Goal: Task Accomplishment & Management: Manage account settings

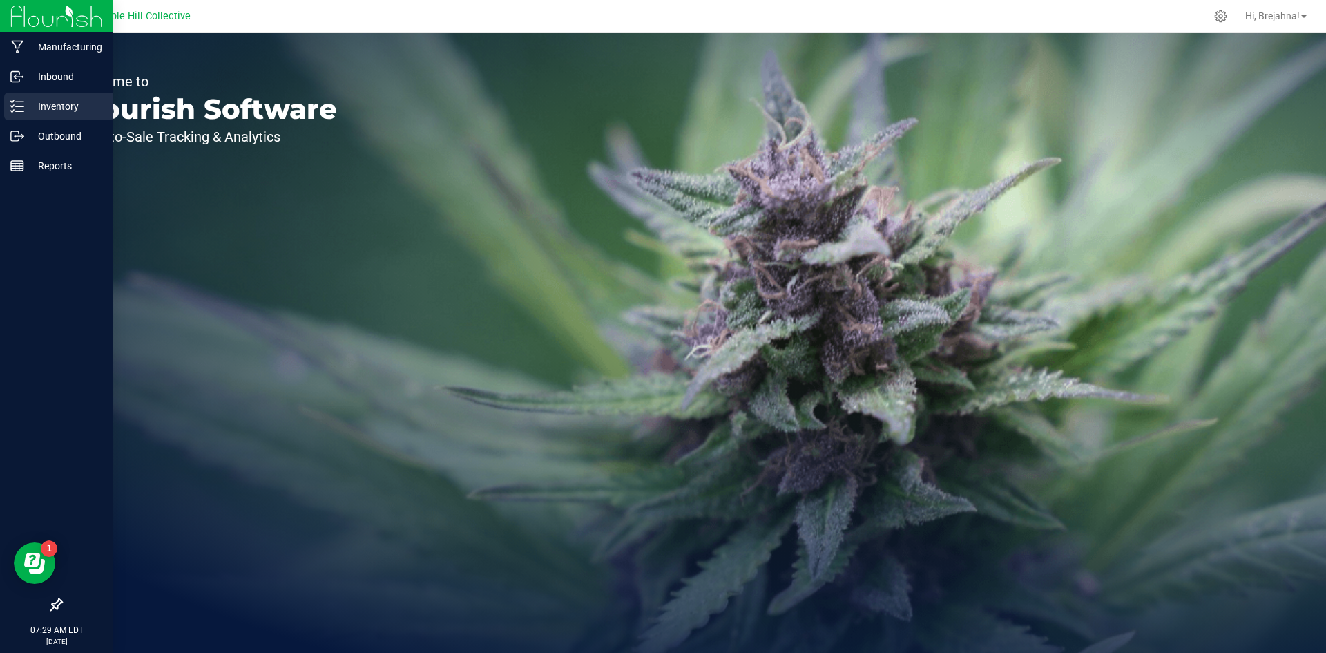
click at [70, 112] on p "Inventory" at bounding box center [65, 106] width 83 height 17
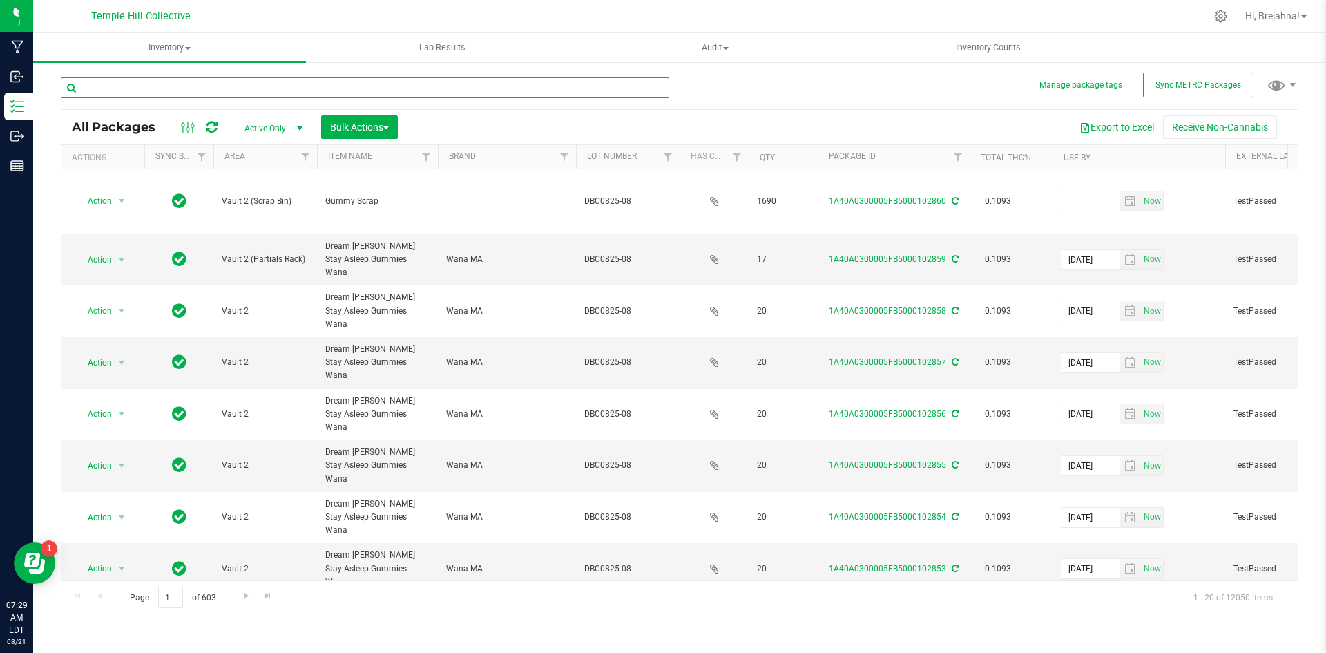
click at [181, 81] on input "text" at bounding box center [365, 87] width 609 height 21
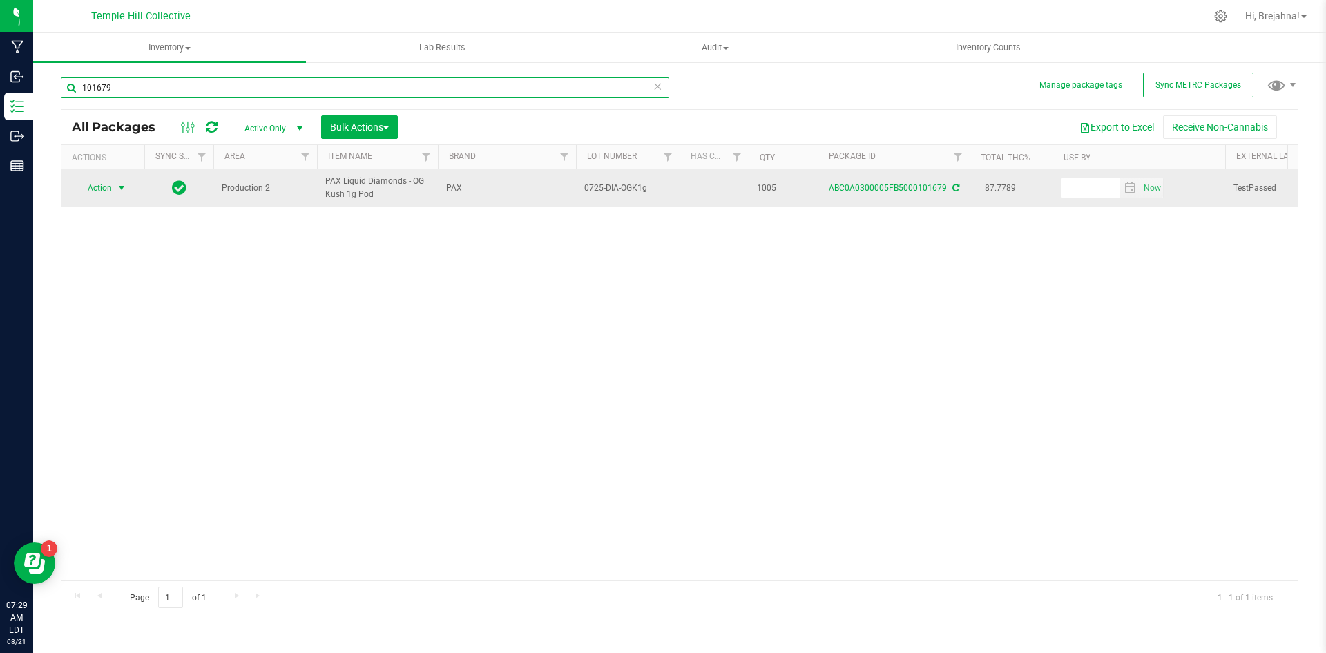
type input "101679"
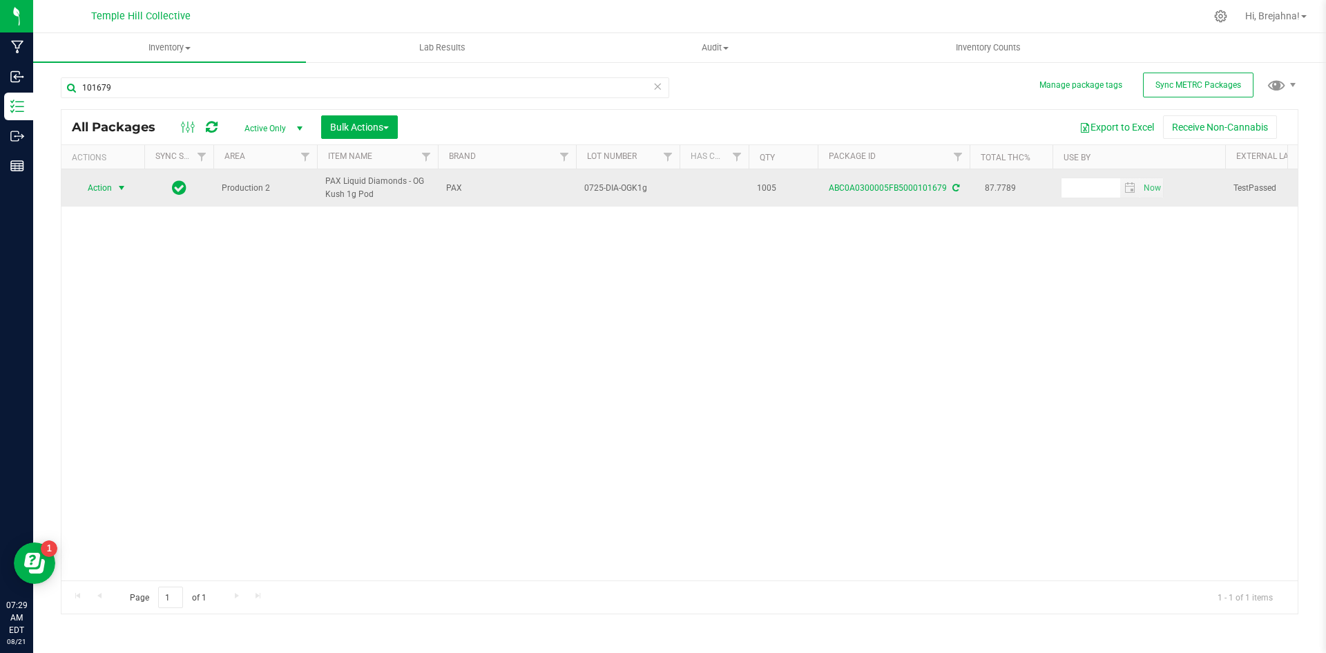
click at [120, 182] on span "select" at bounding box center [121, 187] width 17 height 19
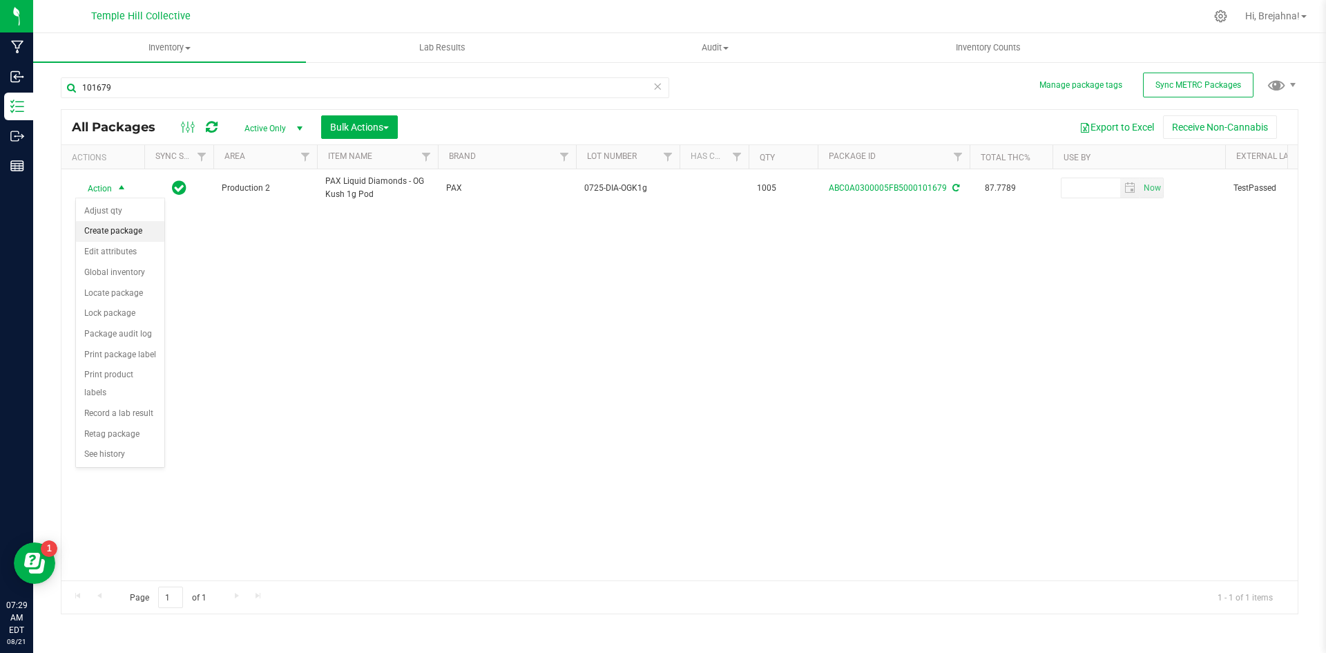
click at [146, 233] on li "Create package" at bounding box center [120, 231] width 88 height 21
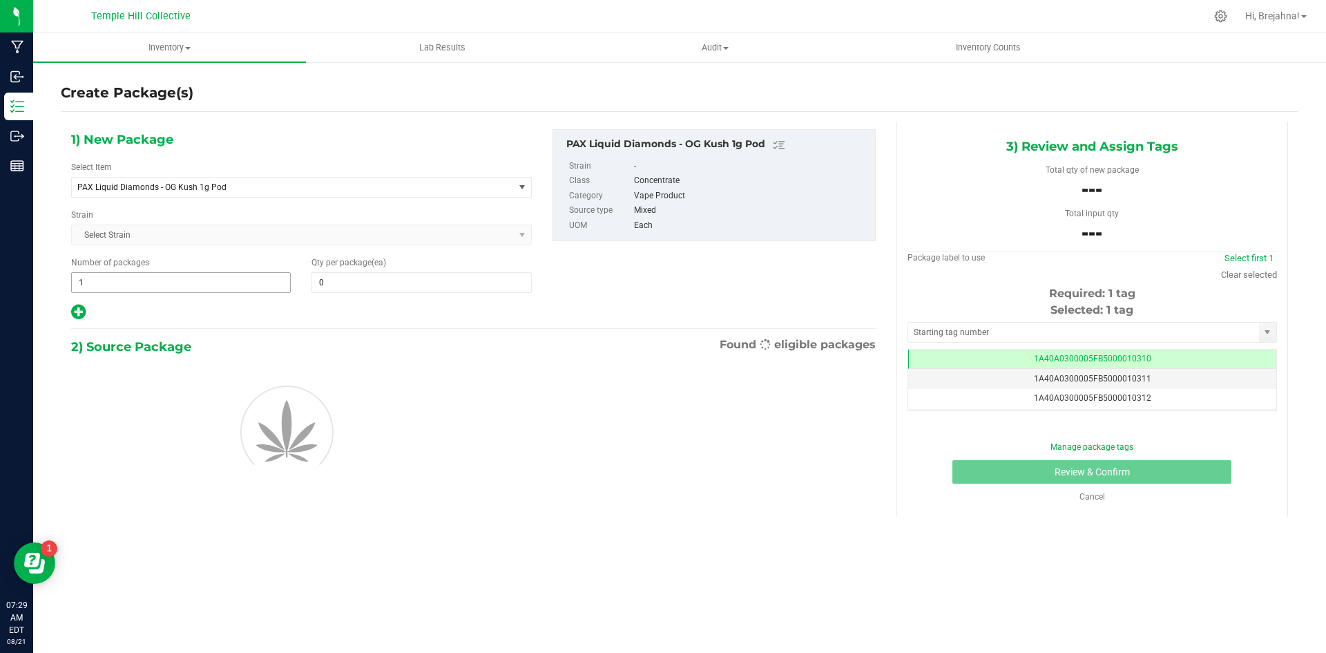
click at [264, 290] on span "1 1" at bounding box center [181, 282] width 220 height 21
type input "83"
click at [352, 289] on span at bounding box center [422, 282] width 220 height 21
type input "12"
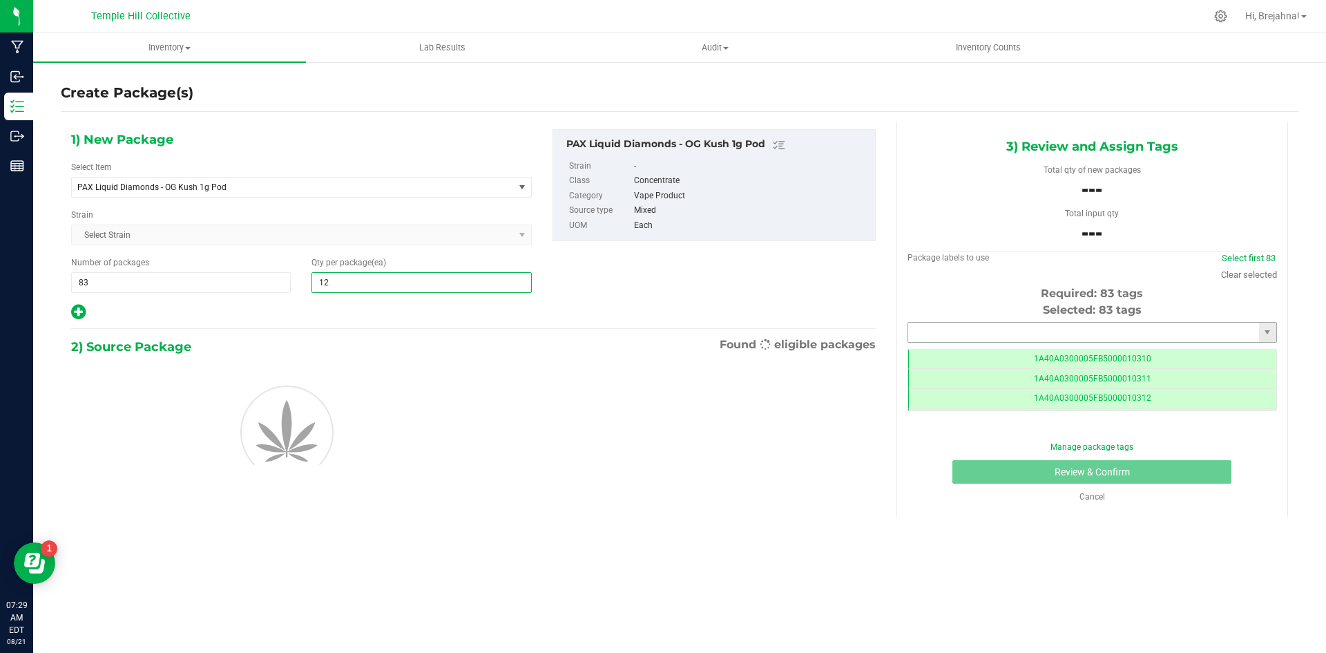
click at [1024, 323] on input "text" at bounding box center [1083, 332] width 351 height 19
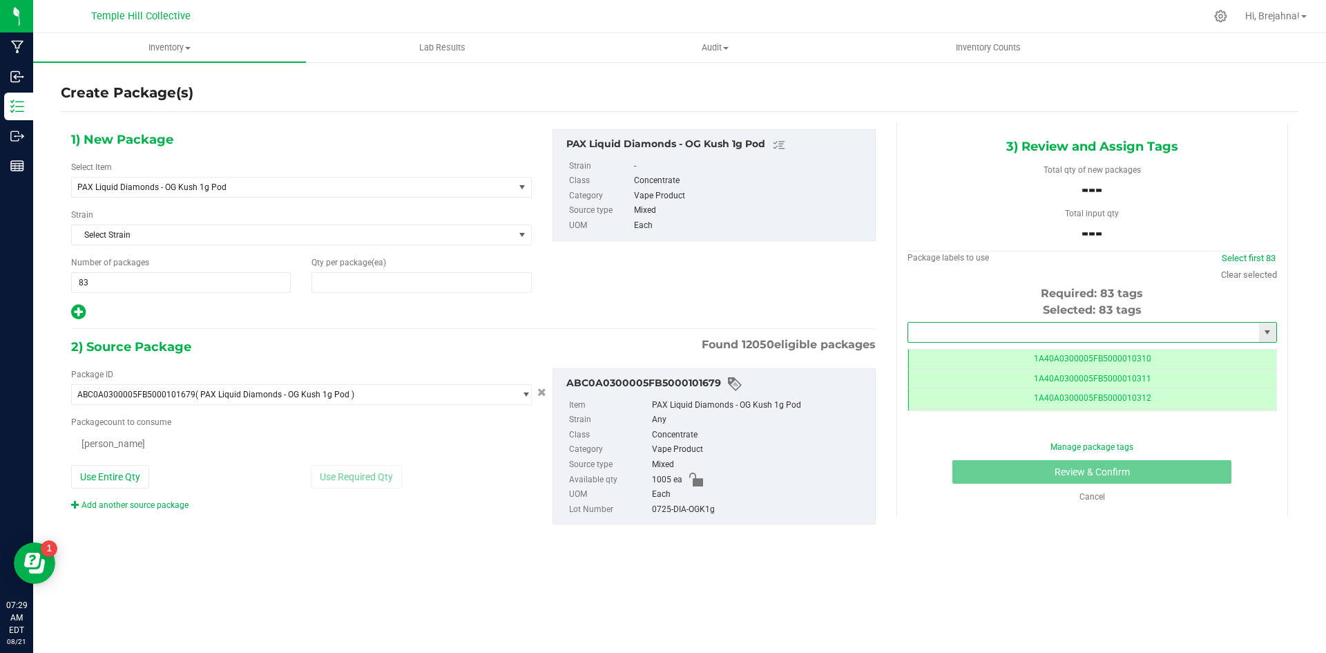
type input "12"
type input "0 ea"
click at [1024, 323] on input "text" at bounding box center [1083, 332] width 351 height 19
click at [356, 444] on span at bounding box center [224, 442] width 307 height 21
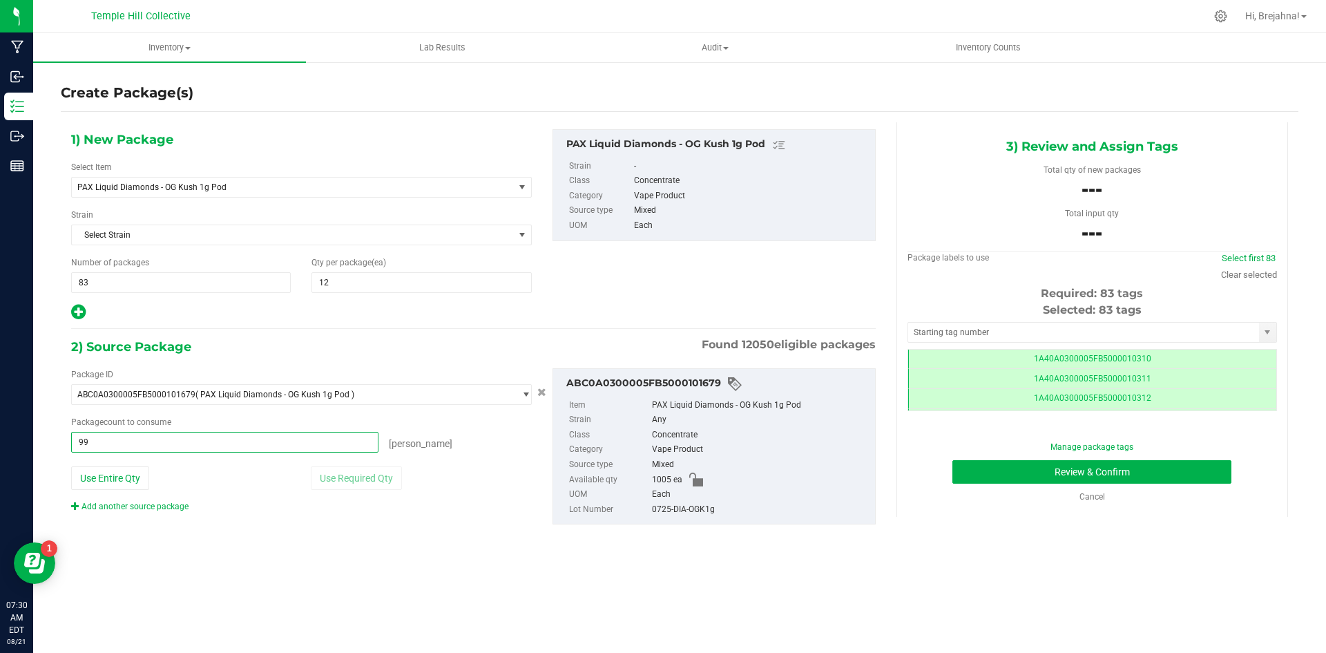
type input "996"
type input "996 ea"
drag, startPoint x: 652, startPoint y: 510, endPoint x: 718, endPoint y: 513, distance: 65.7
click at [718, 513] on div "0725-DIA-OGK1g" at bounding box center [760, 509] width 216 height 15
copy div "0725-DIA-OGK1g"
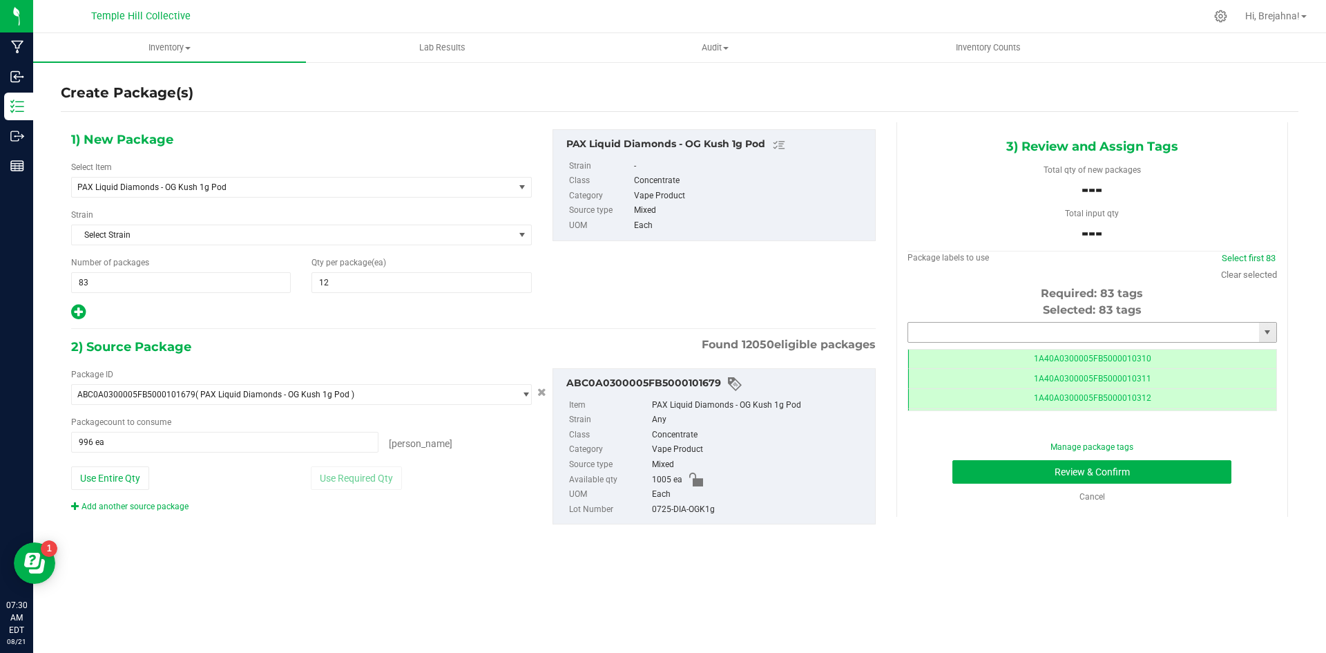
click at [972, 325] on input "text" at bounding box center [1083, 332] width 351 height 19
click at [982, 362] on li "1A40A0300005FB5000103084" at bounding box center [1092, 355] width 368 height 21
type input "1A40A0300005FB5000103084"
click at [1065, 475] on button "Review & Confirm" at bounding box center [1092, 471] width 279 height 23
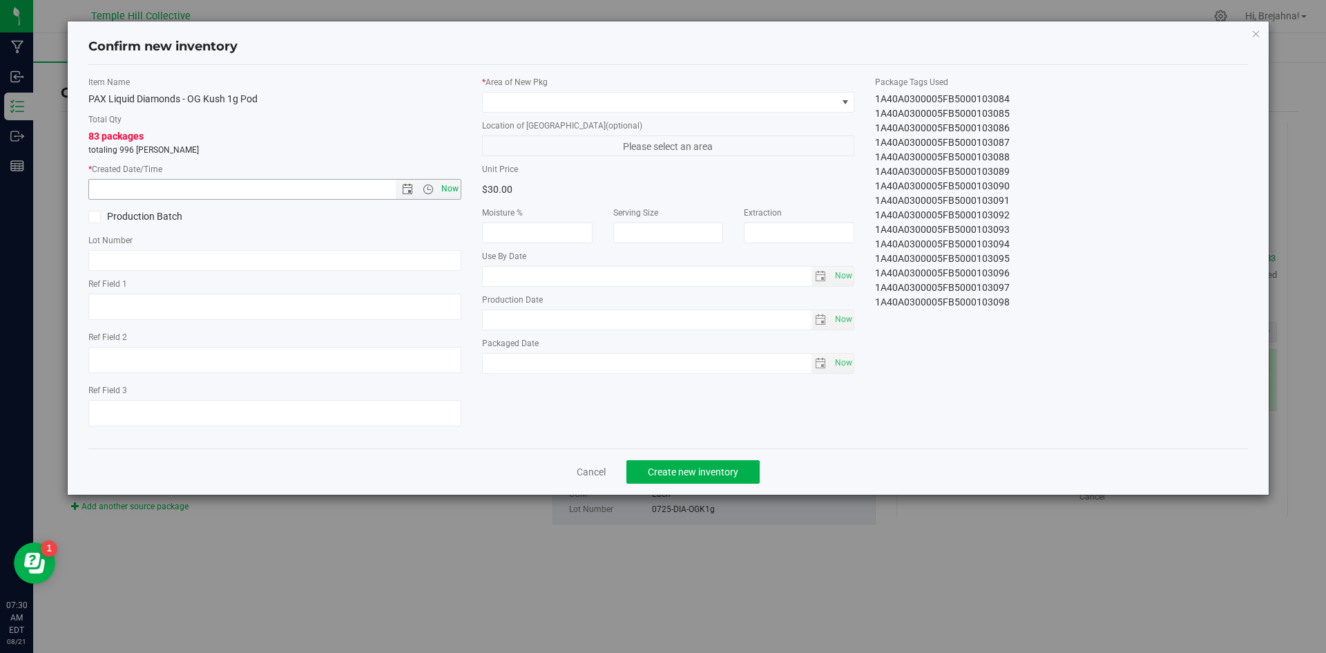
click at [449, 196] on span "Now" at bounding box center [449, 189] width 23 height 20
type input "[DATE] 7:30 AM"
paste input "0725-DIA-OGK1g"
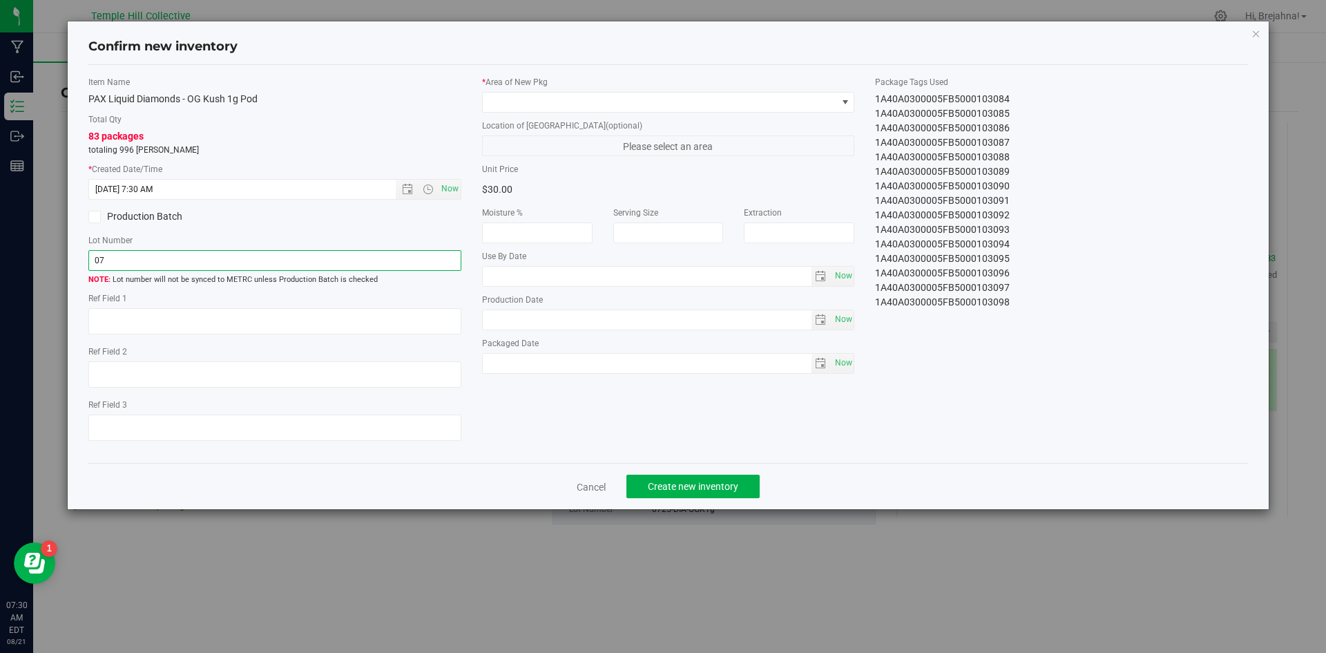
type input "0"
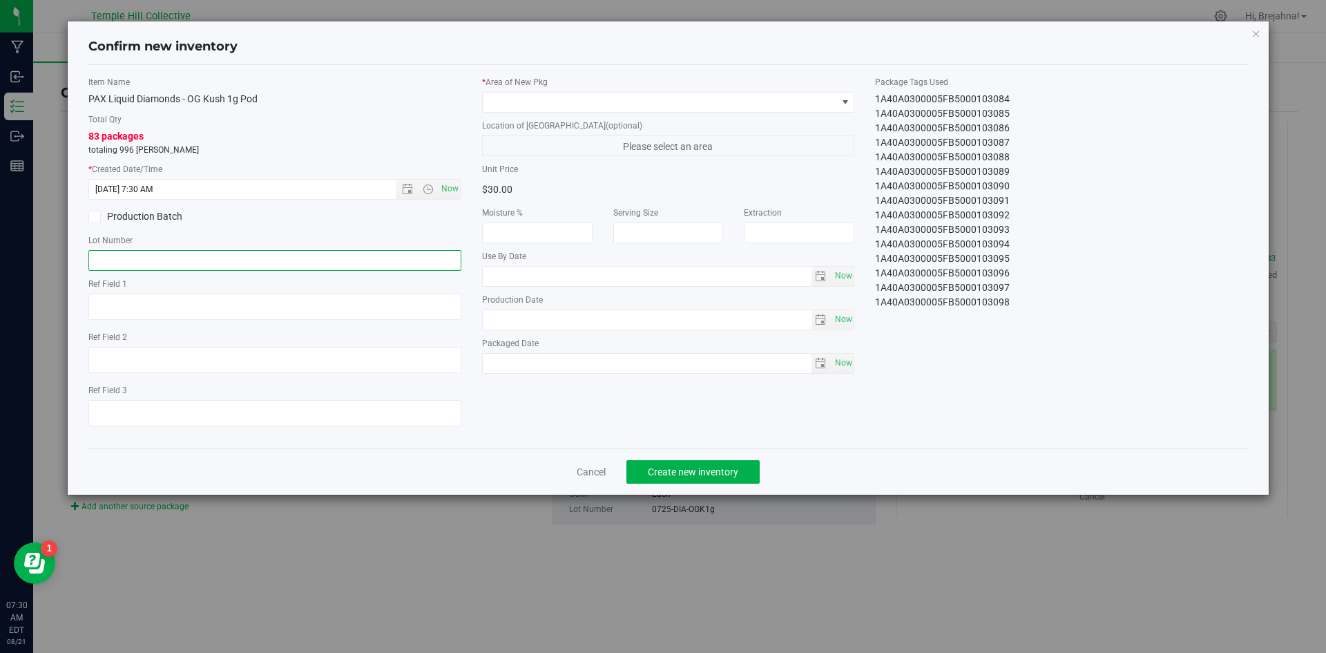
paste input "0725-DIA-OGK1g"
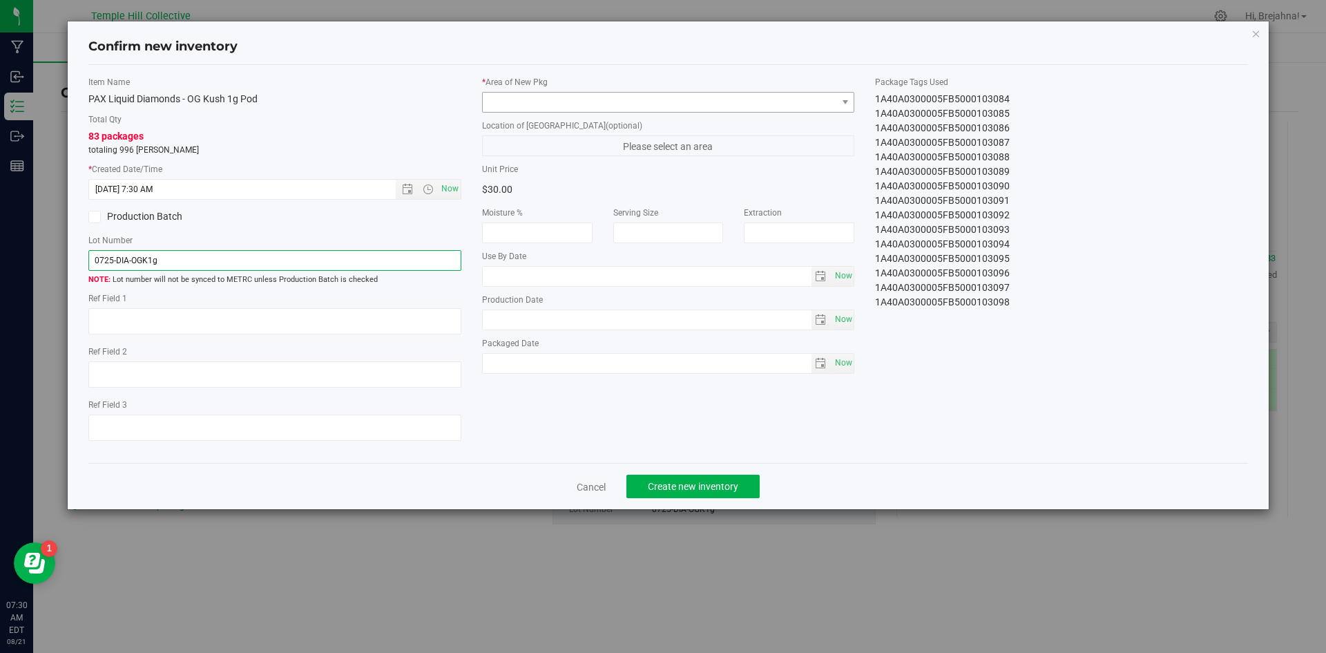
type input "0725-DIA-OGK1g"
click at [613, 99] on span at bounding box center [660, 102] width 354 height 19
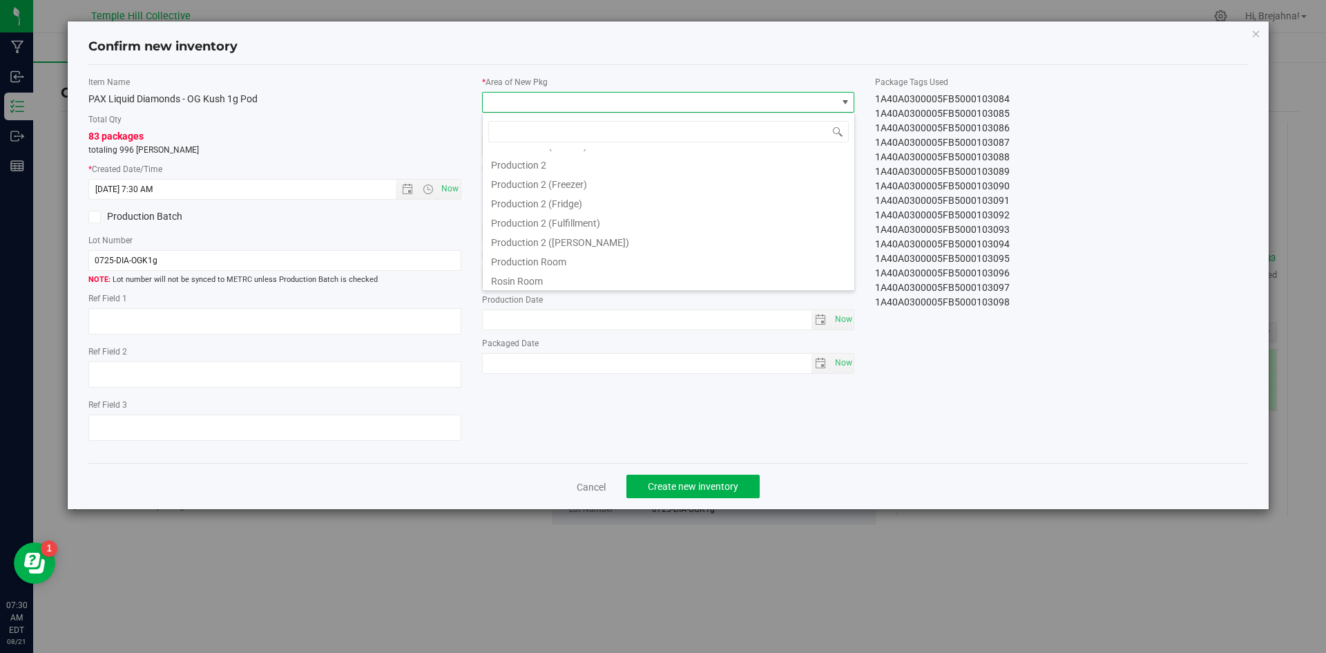
click at [629, 229] on li "Production 2 (Fulfillment)" at bounding box center [669, 220] width 372 height 19
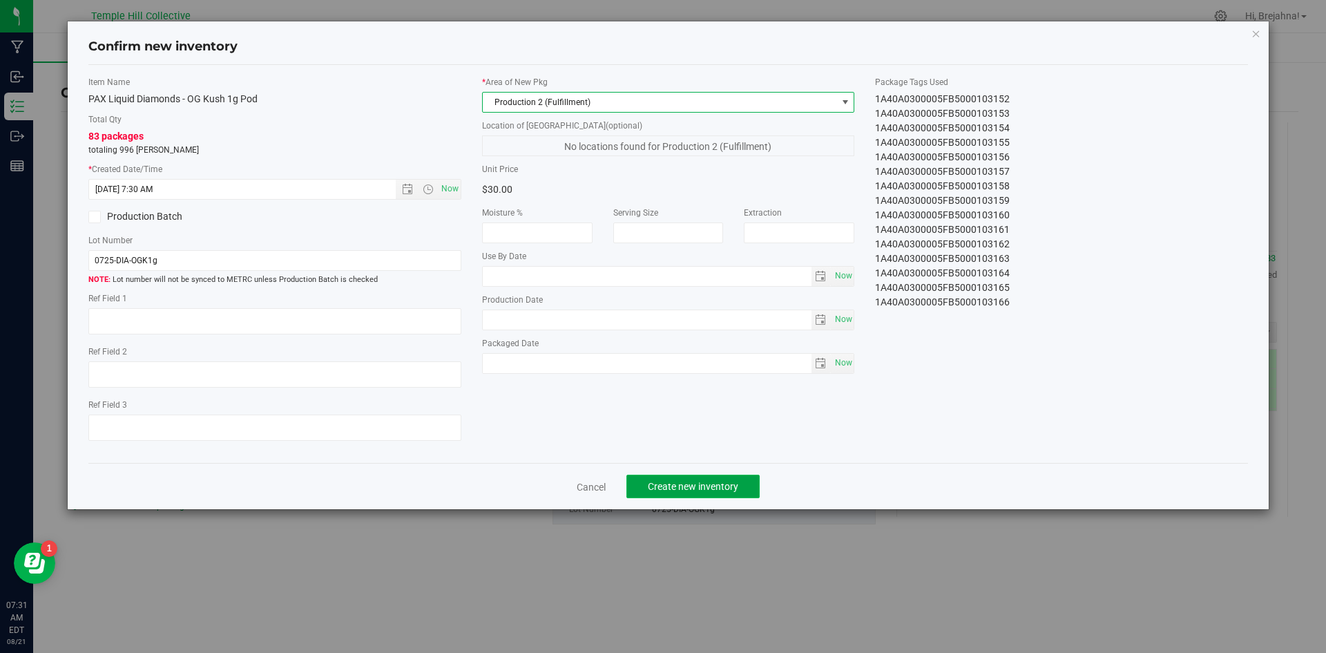
click at [751, 483] on button "Create new inventory" at bounding box center [693, 486] width 133 height 23
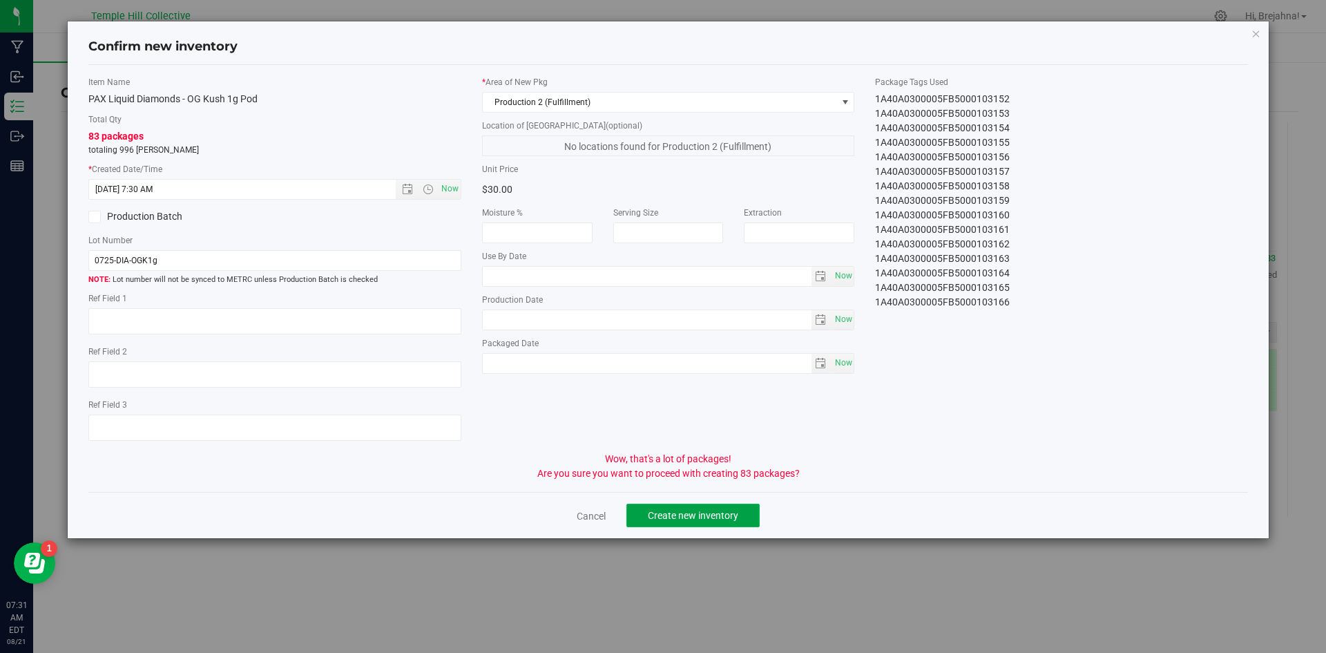
click at [743, 510] on button "Create new inventory" at bounding box center [693, 515] width 133 height 23
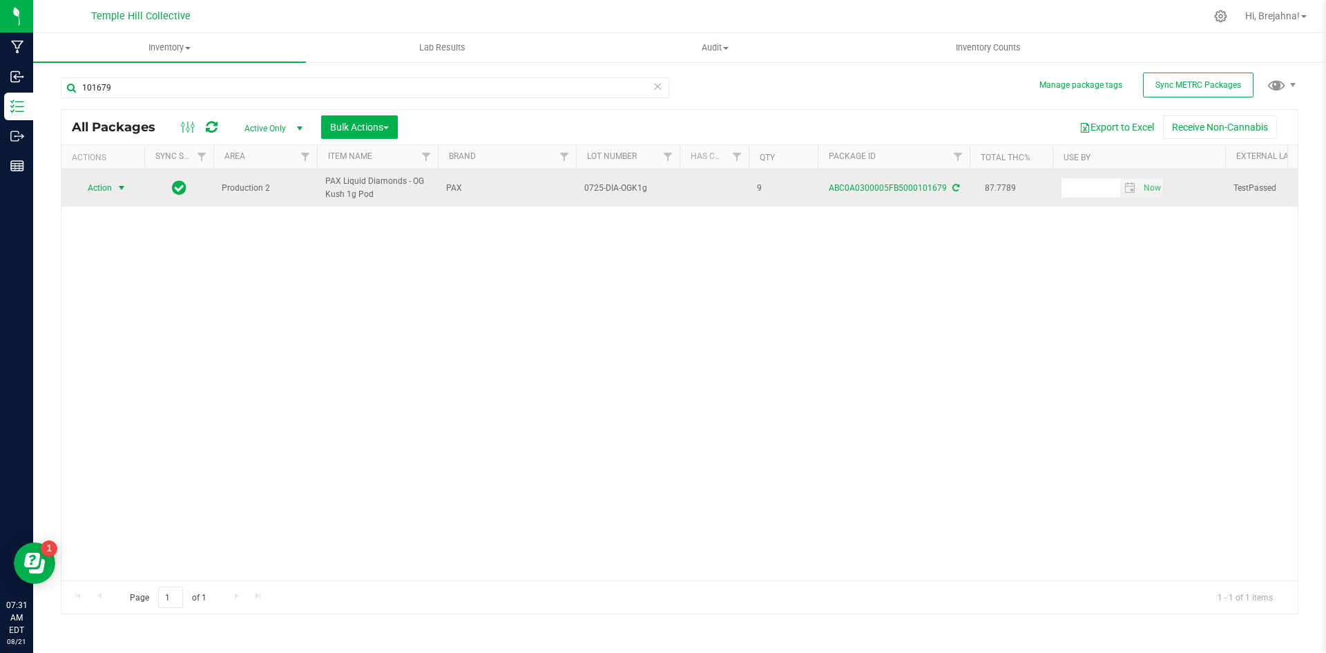
click at [117, 196] on span "select" at bounding box center [121, 187] width 17 height 19
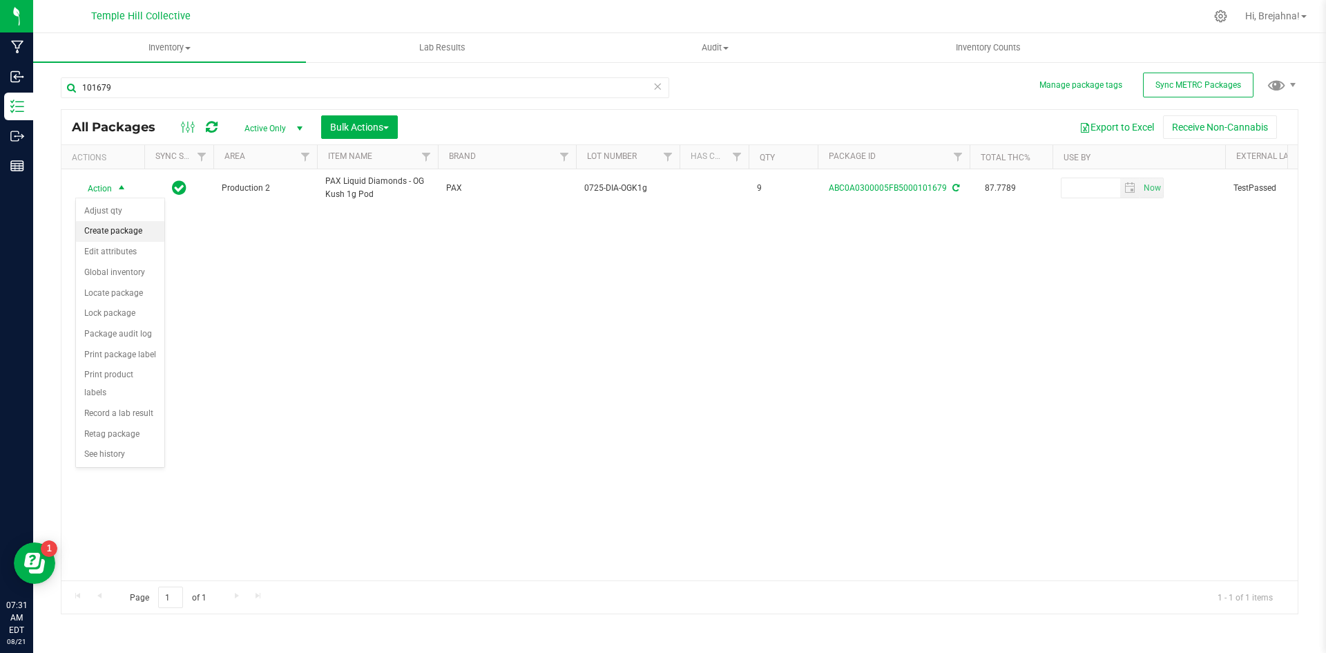
click at [129, 232] on li "Create package" at bounding box center [120, 231] width 88 height 21
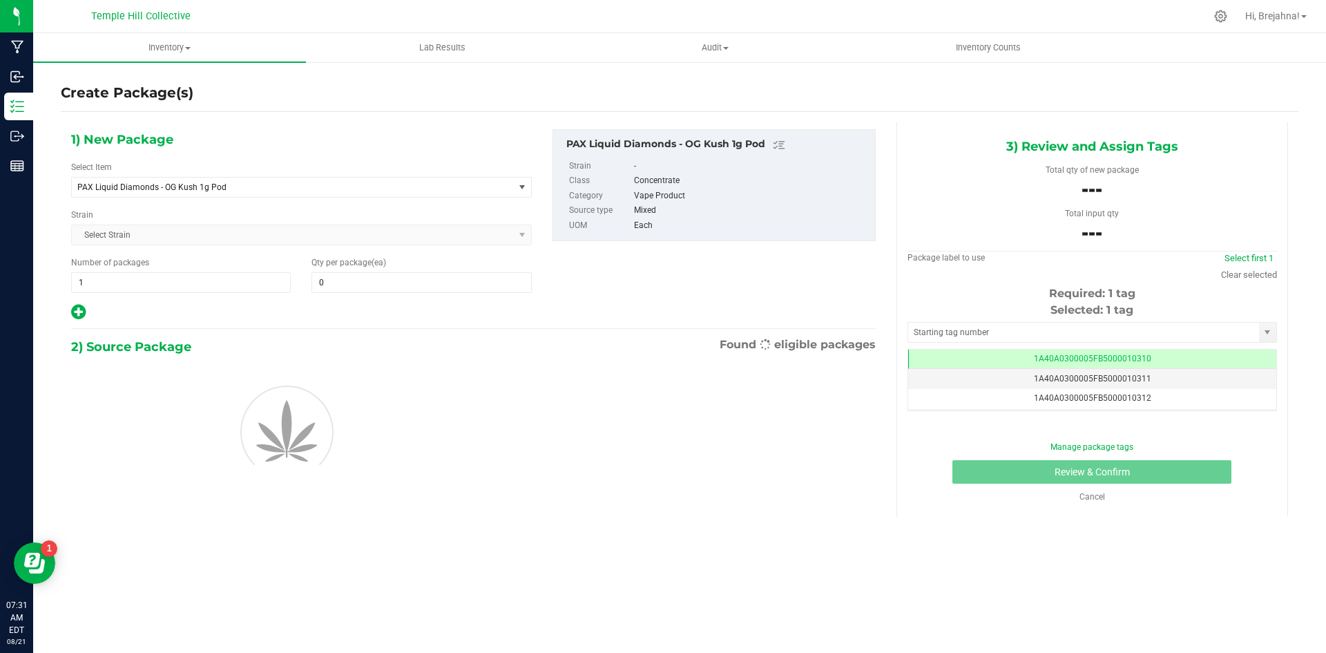
scroll to position [0, -1]
click at [928, 325] on input "text" at bounding box center [1083, 332] width 351 height 19
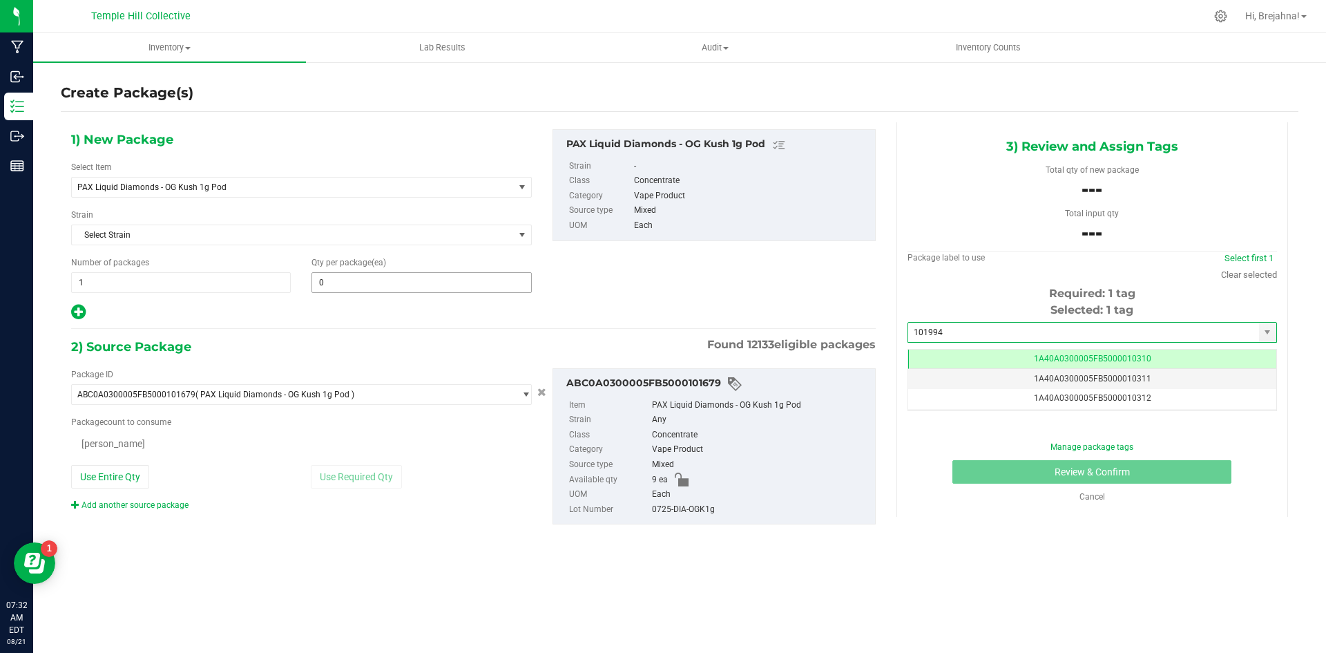
click at [348, 283] on input "0" at bounding box center [421, 282] width 218 height 19
type input "101994"
type input "1"
click at [304, 439] on span at bounding box center [224, 442] width 307 height 21
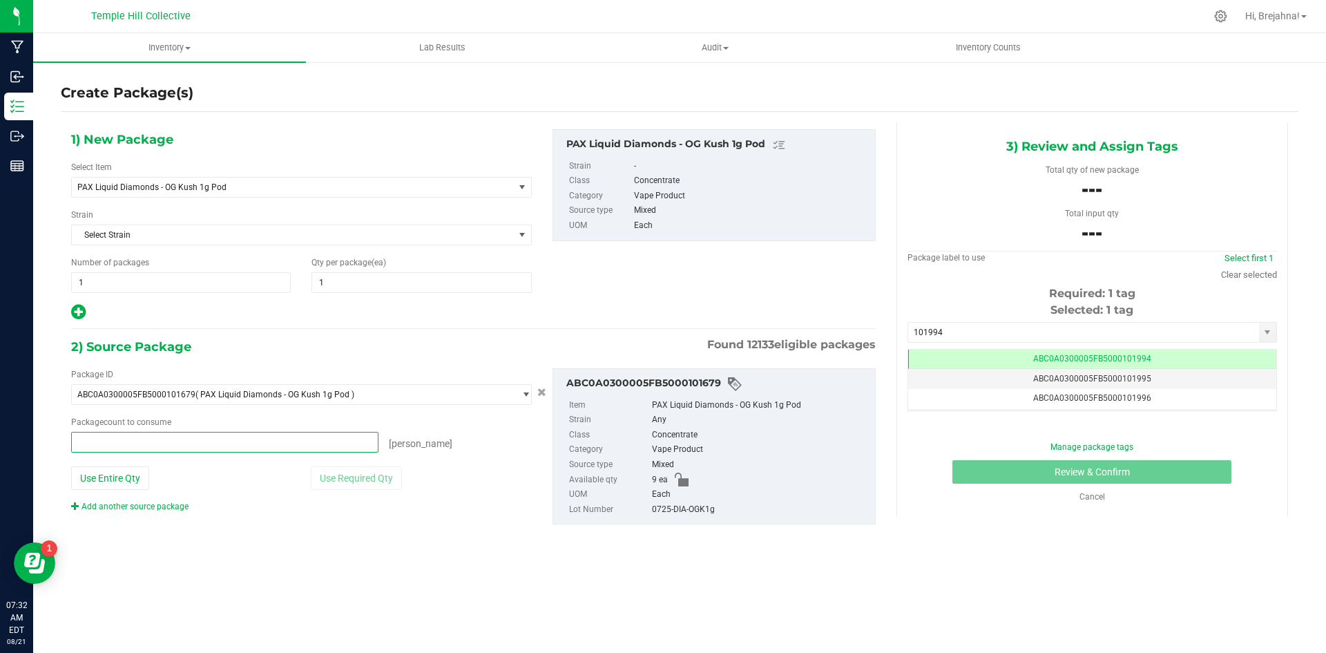
type input "1"
type input "1 ea"
click at [1013, 466] on button "Review & Confirm" at bounding box center [1092, 471] width 279 height 23
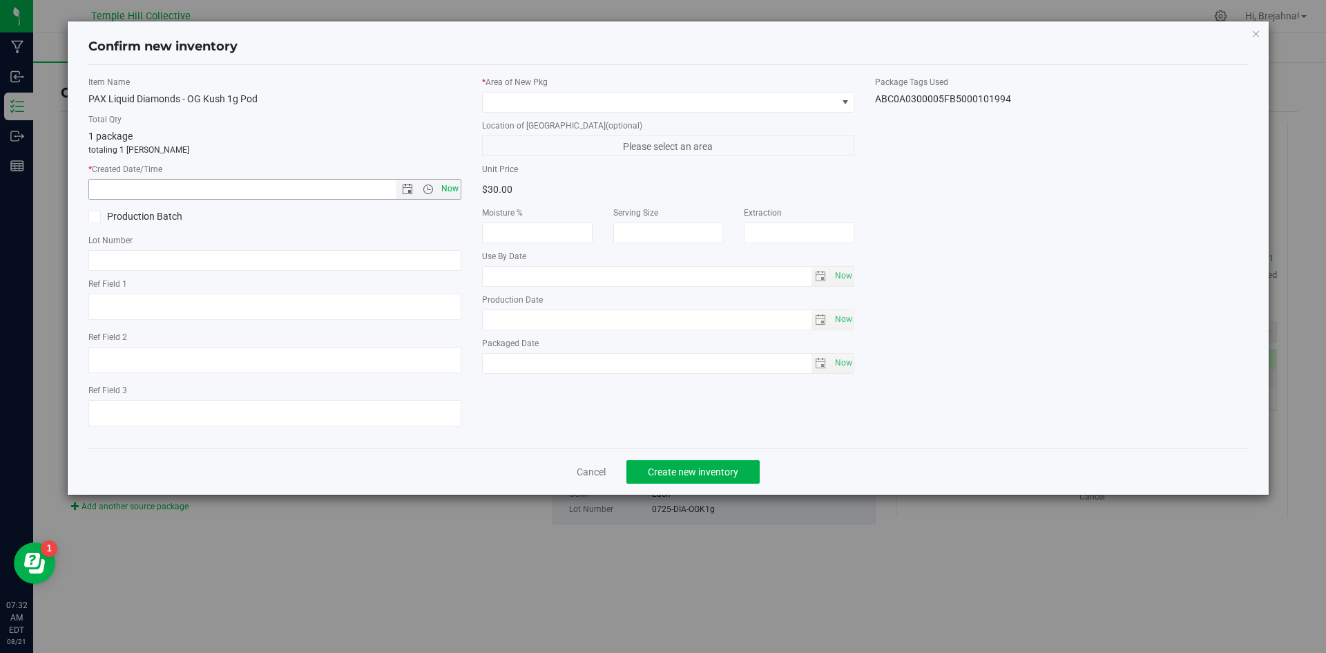
click at [452, 195] on span "Now" at bounding box center [449, 189] width 23 height 20
type input "[DATE] 7:32 AM"
paste input "0725-DIA-OGK1g"
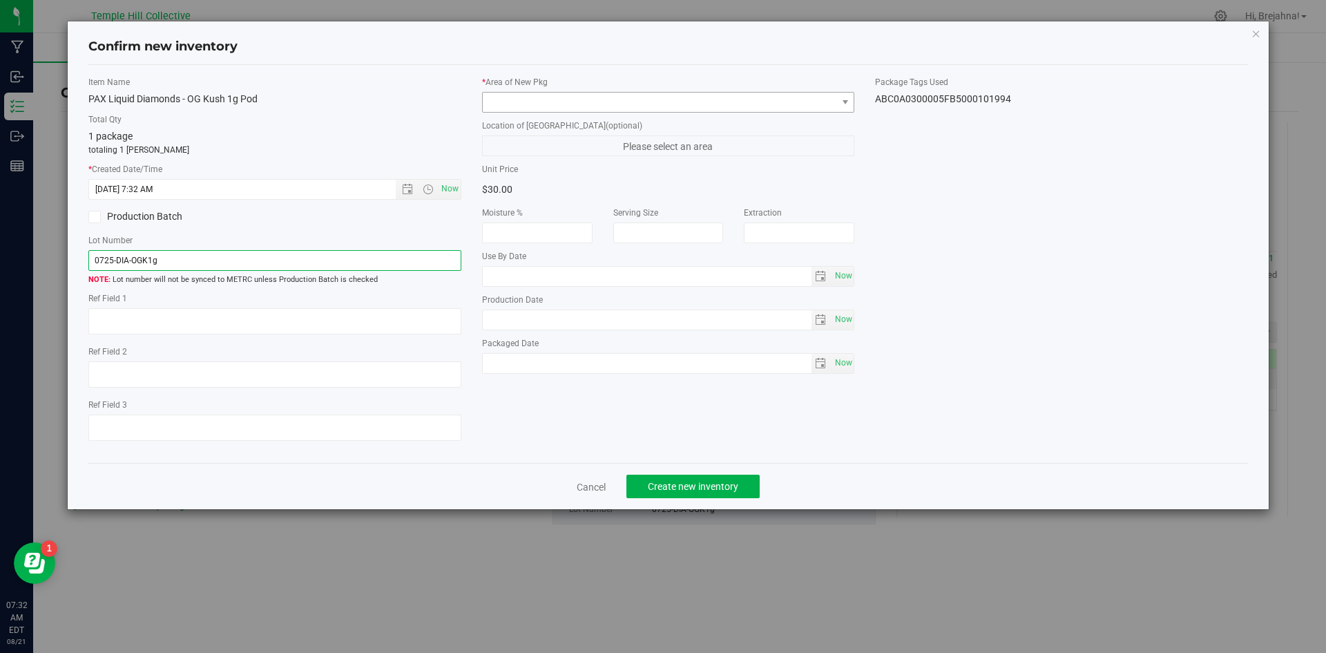
type input "0725-DIA-OGK1g"
click at [706, 103] on span at bounding box center [660, 102] width 354 height 19
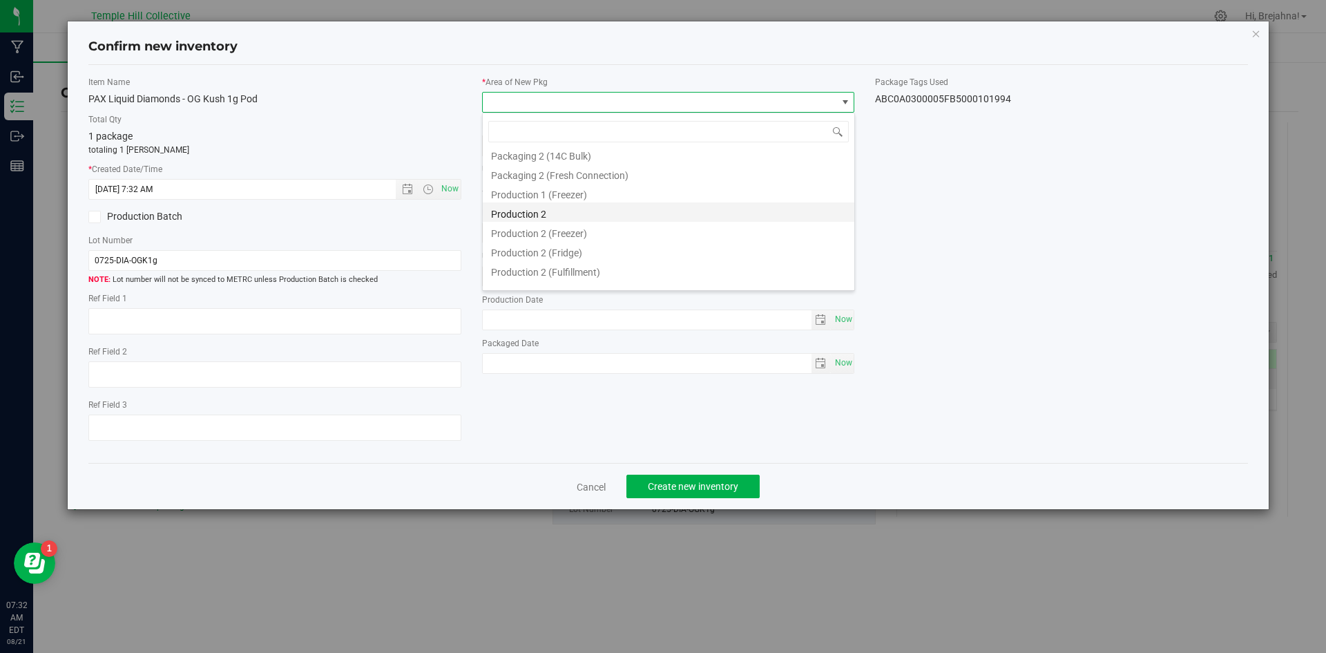
click at [678, 216] on li "Production 2" at bounding box center [669, 211] width 372 height 19
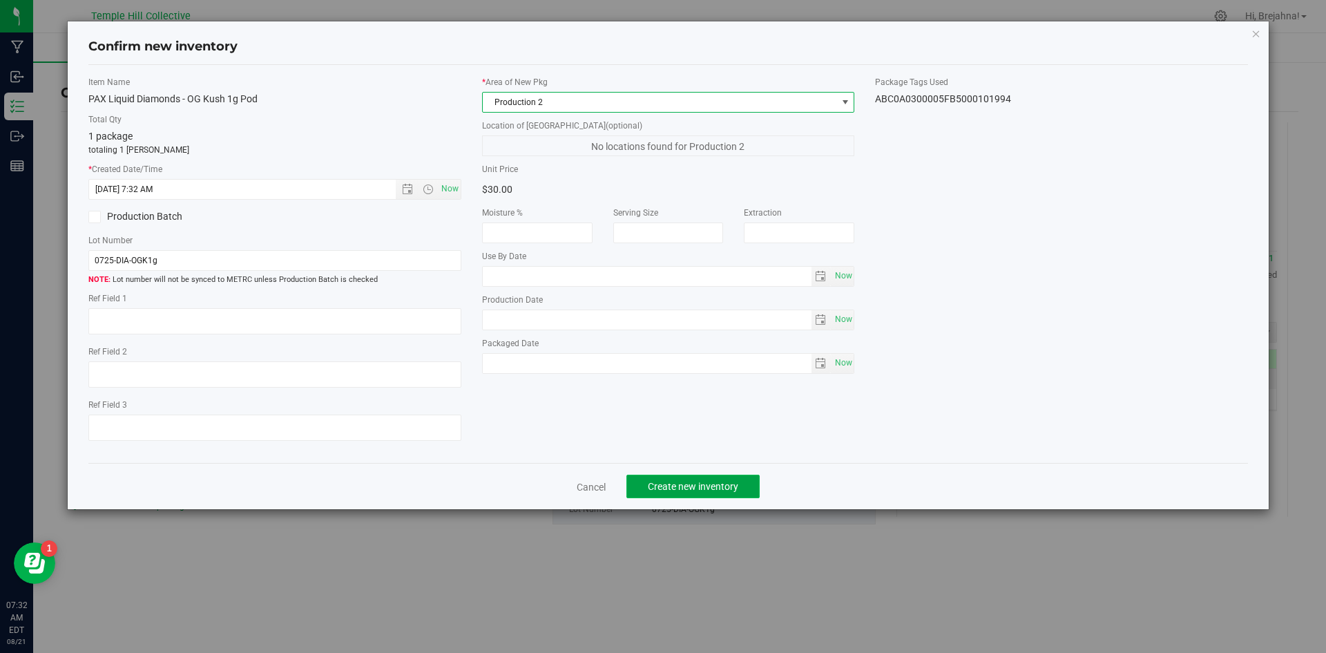
click at [687, 479] on button "Create new inventory" at bounding box center [693, 486] width 133 height 23
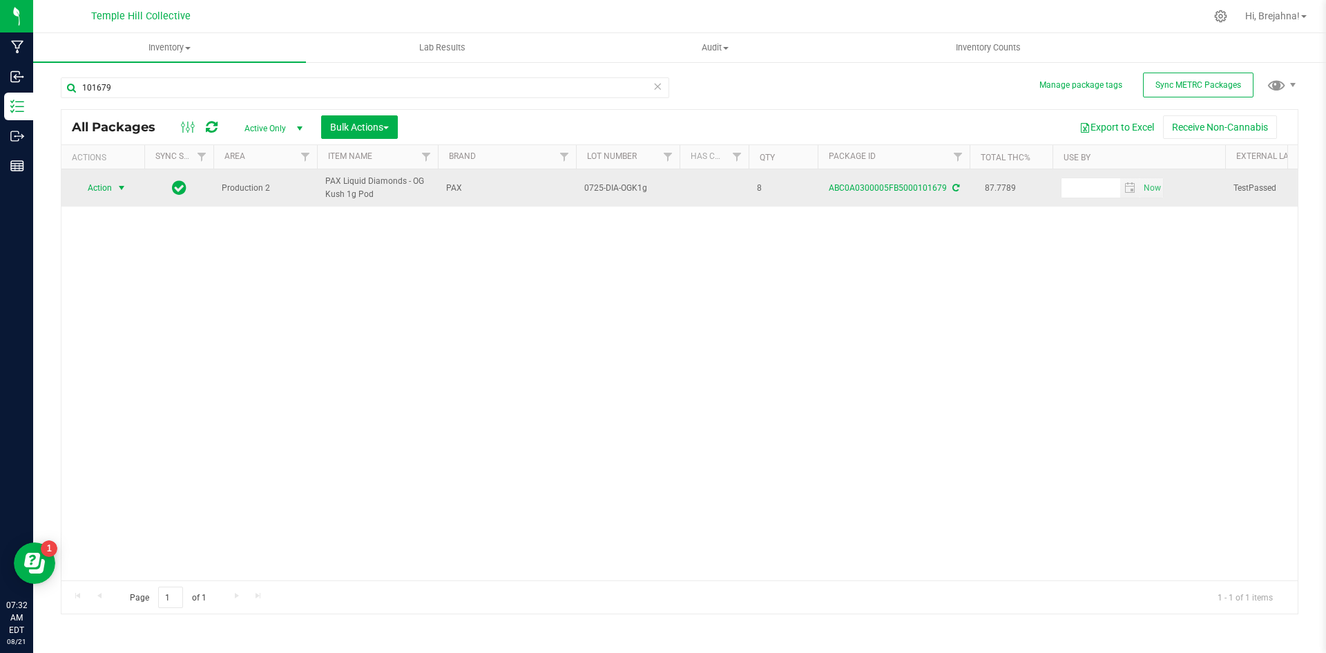
click at [122, 185] on span "select" at bounding box center [121, 187] width 11 height 11
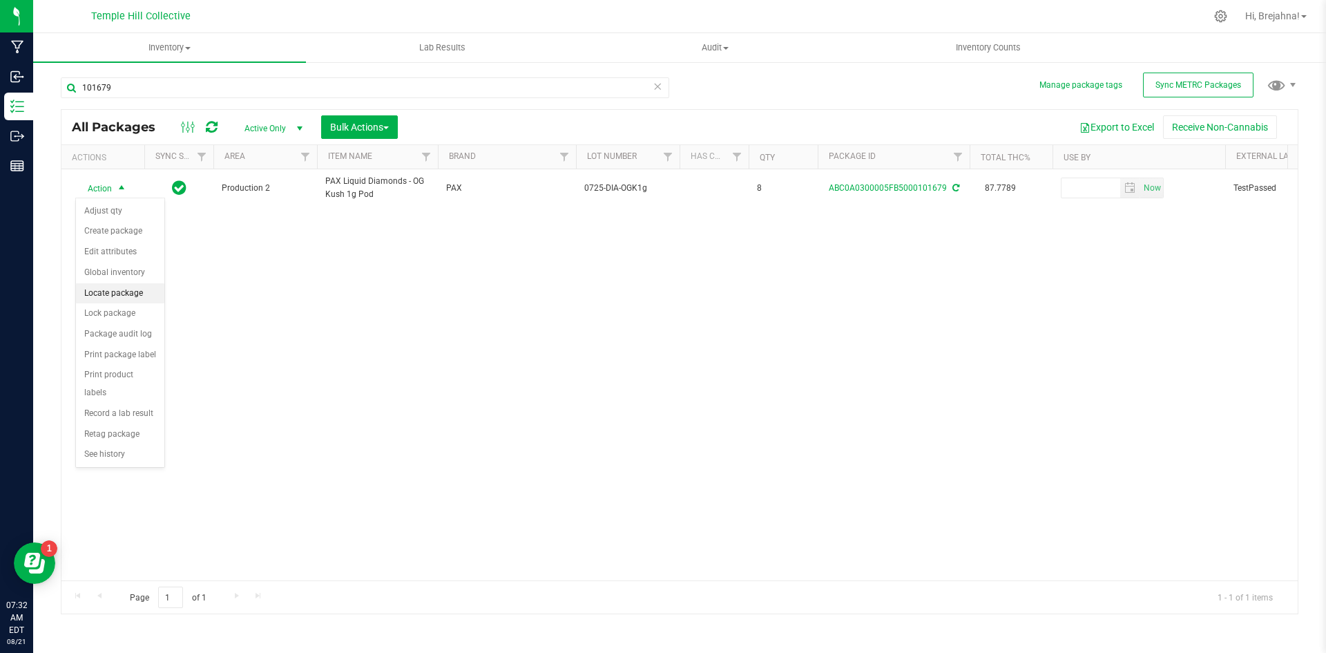
click at [135, 289] on li "Locate package" at bounding box center [120, 293] width 88 height 21
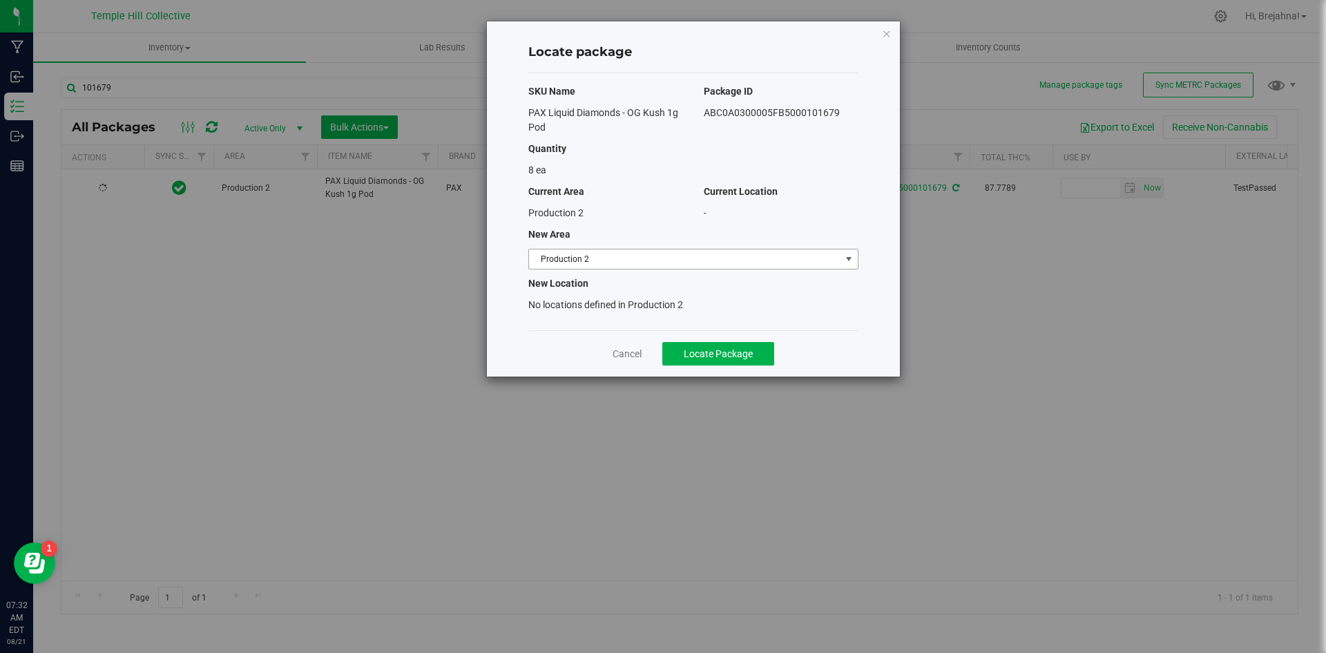
click at [658, 263] on span "Production 2" at bounding box center [685, 258] width 312 height 19
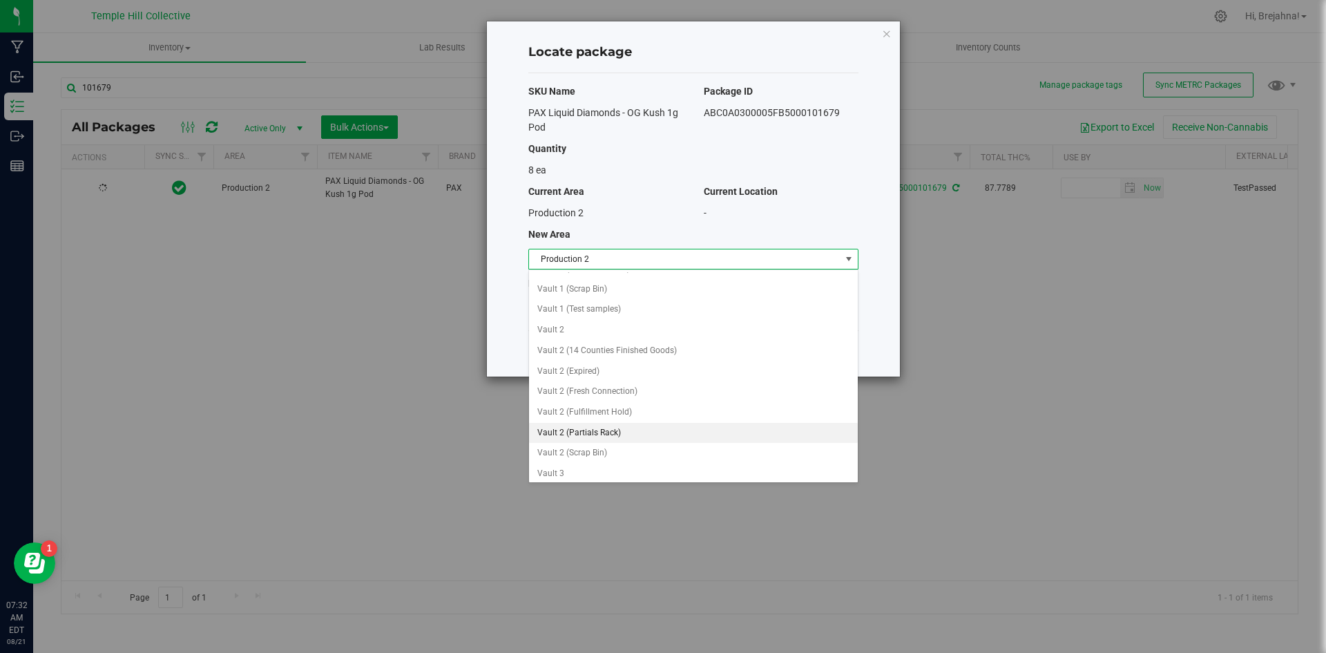
click at [687, 431] on li "Vault 2 (Partials Rack)" at bounding box center [693, 433] width 329 height 21
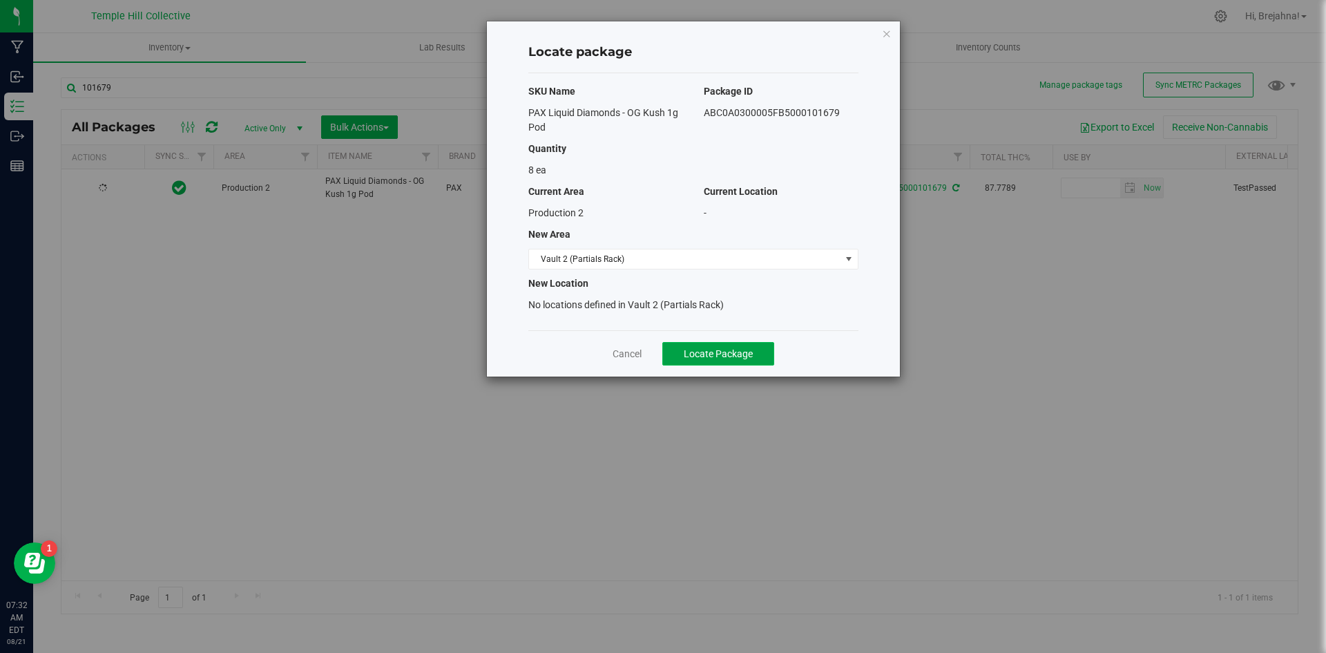
click at [733, 358] on span "Locate Package" at bounding box center [718, 353] width 69 height 11
